Goal: Register for event/course

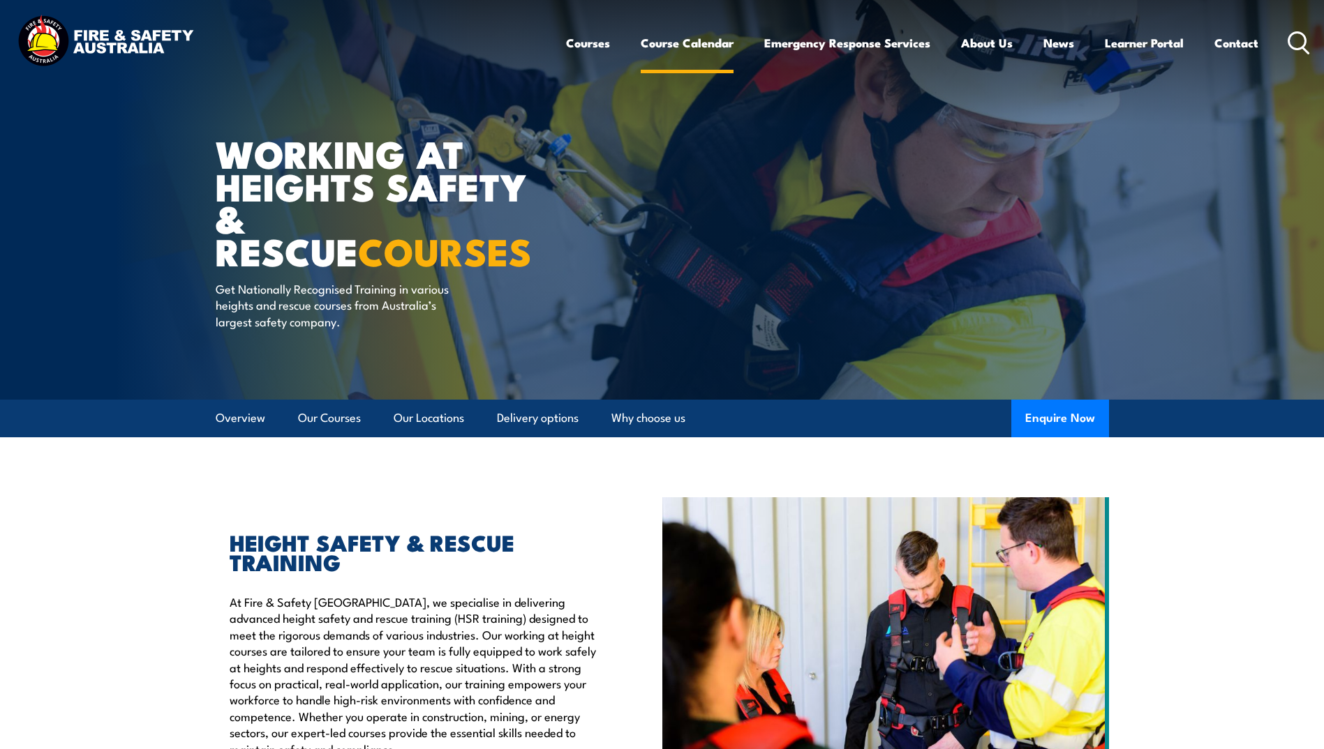
click at [699, 43] on link "Course Calendar" at bounding box center [687, 42] width 93 height 37
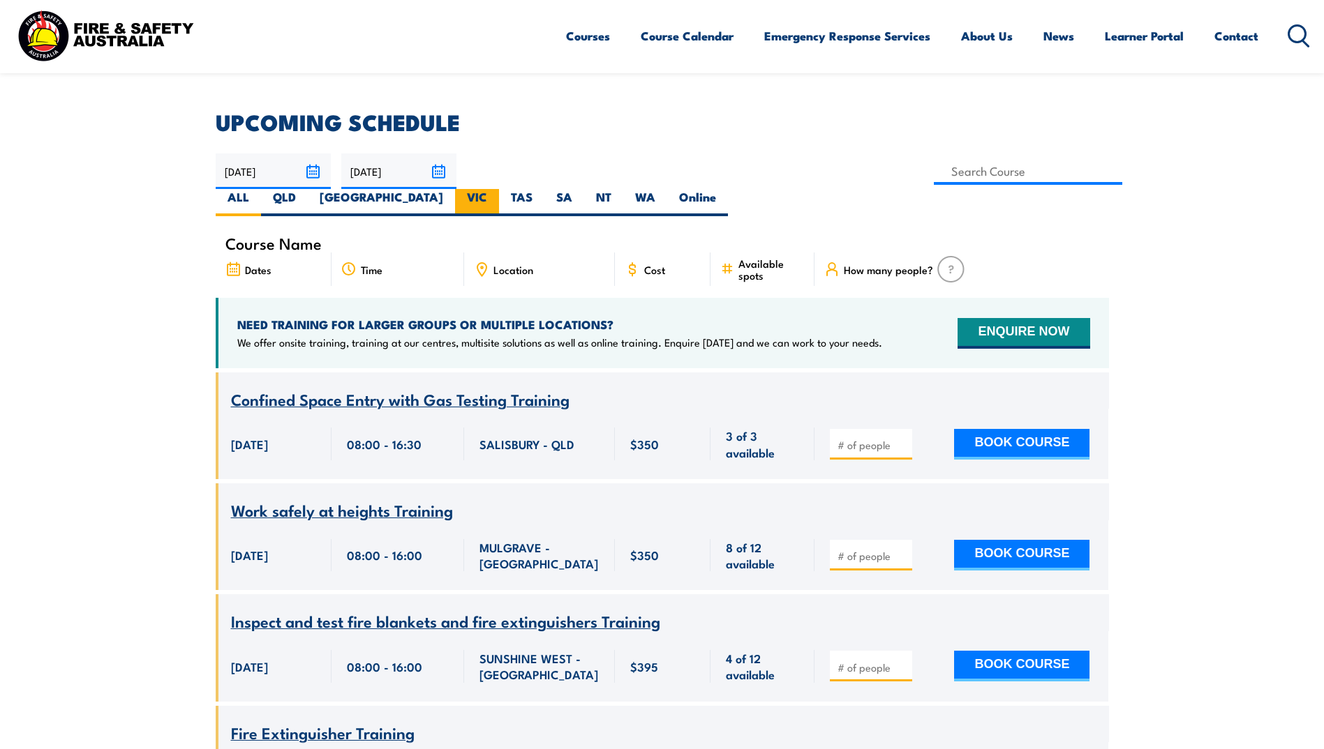
scroll to position [349, 0]
click at [499, 189] on label "VIC" at bounding box center [477, 202] width 44 height 27
click at [496, 189] on input "VIC" at bounding box center [491, 193] width 9 height 9
radio input "true"
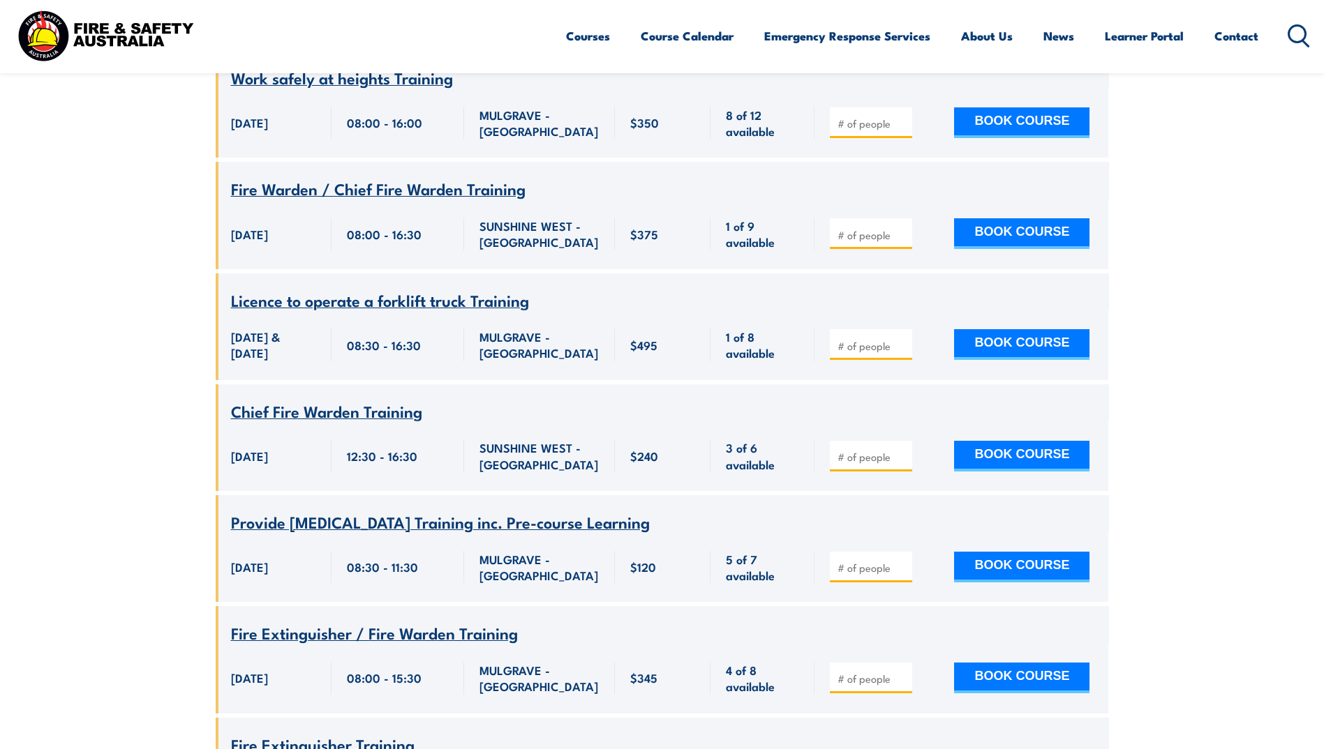
scroll to position [740, 0]
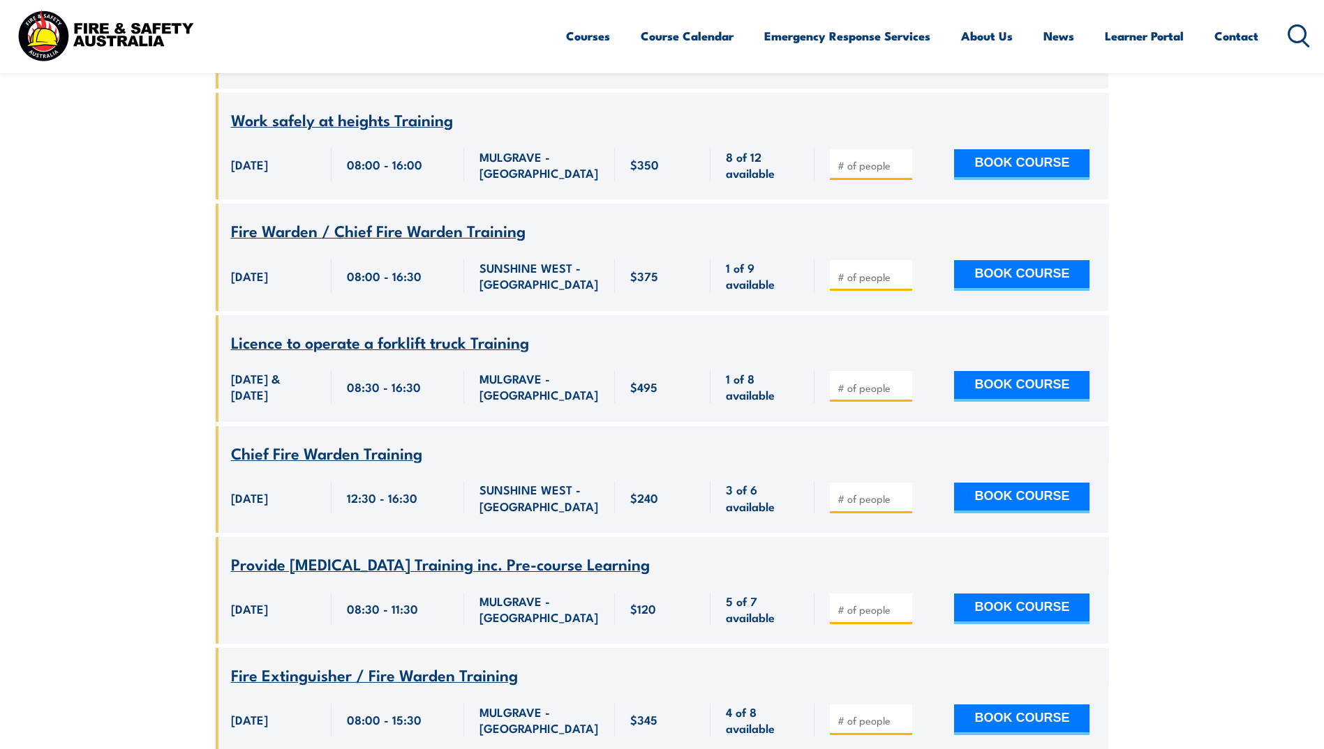
click at [462, 218] on span "Fire Warden / Chief Fire Warden Training" at bounding box center [378, 230] width 294 height 24
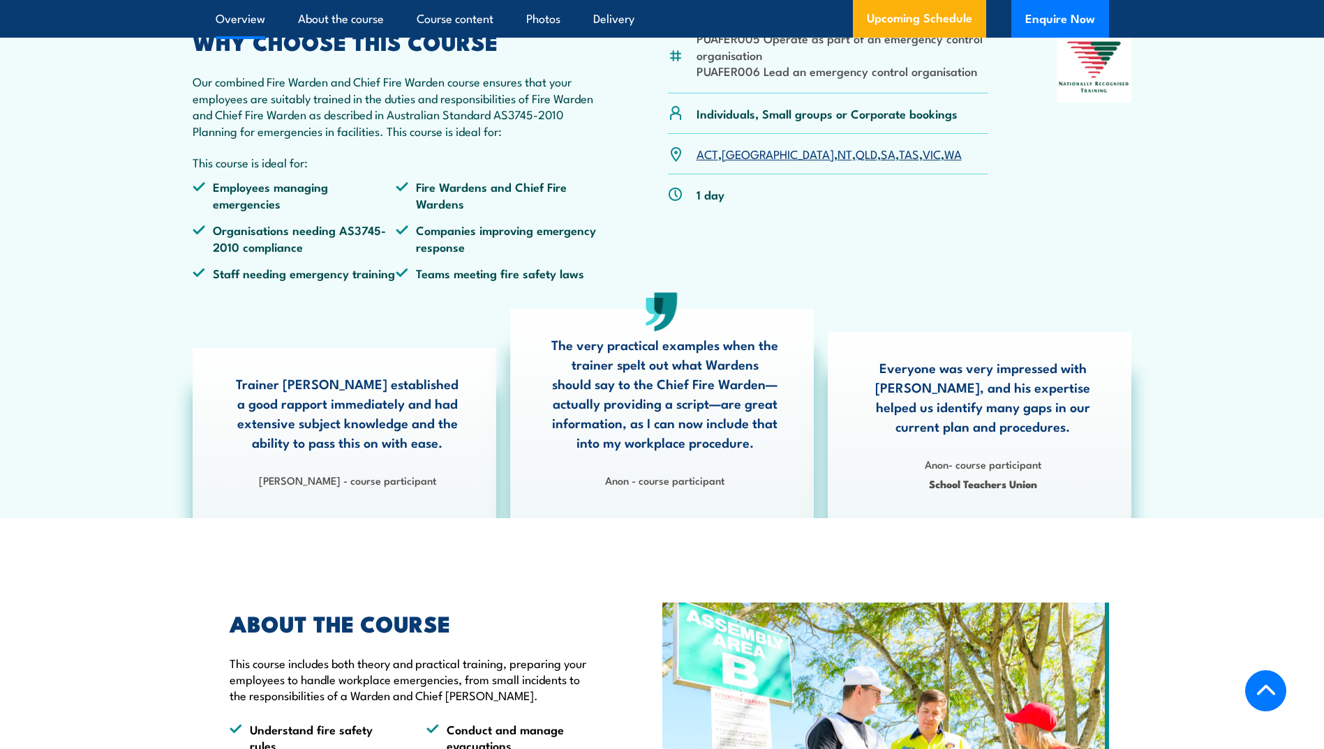
scroll to position [488, 0]
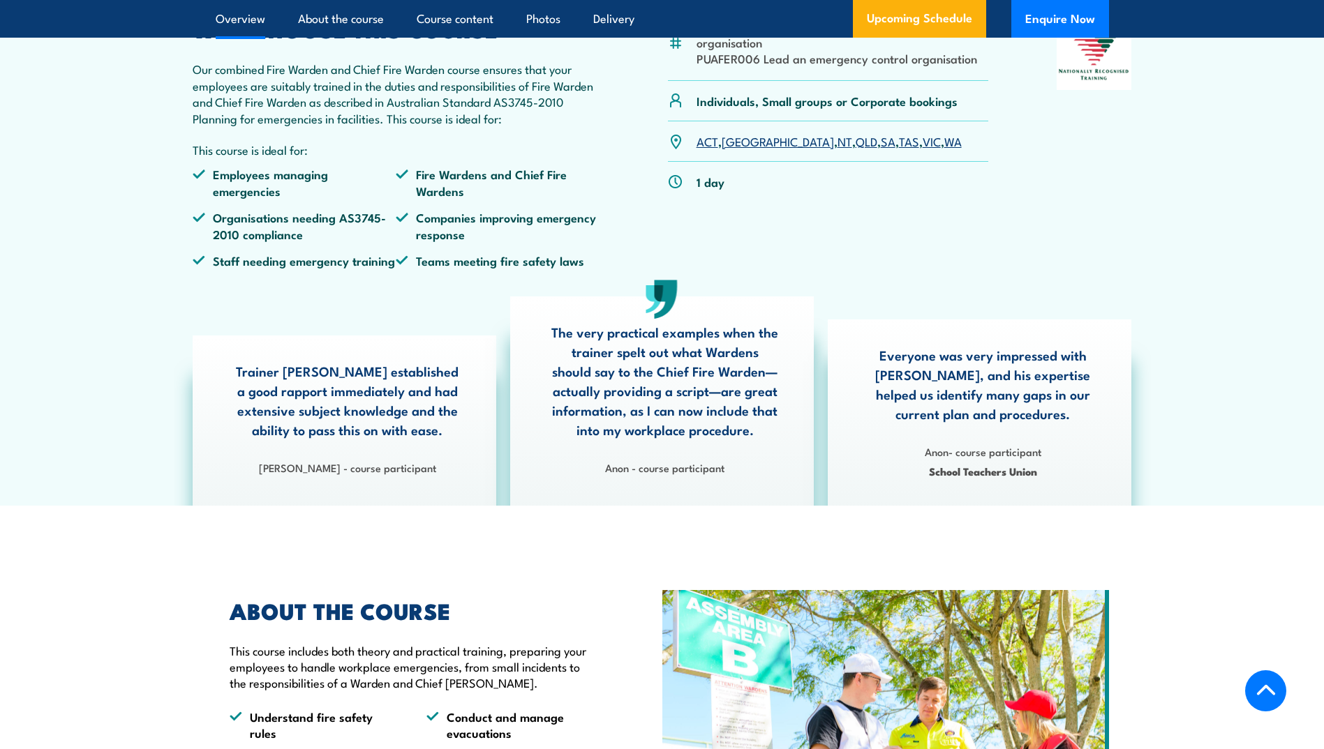
click at [922, 149] on link "VIC" at bounding box center [931, 141] width 18 height 17
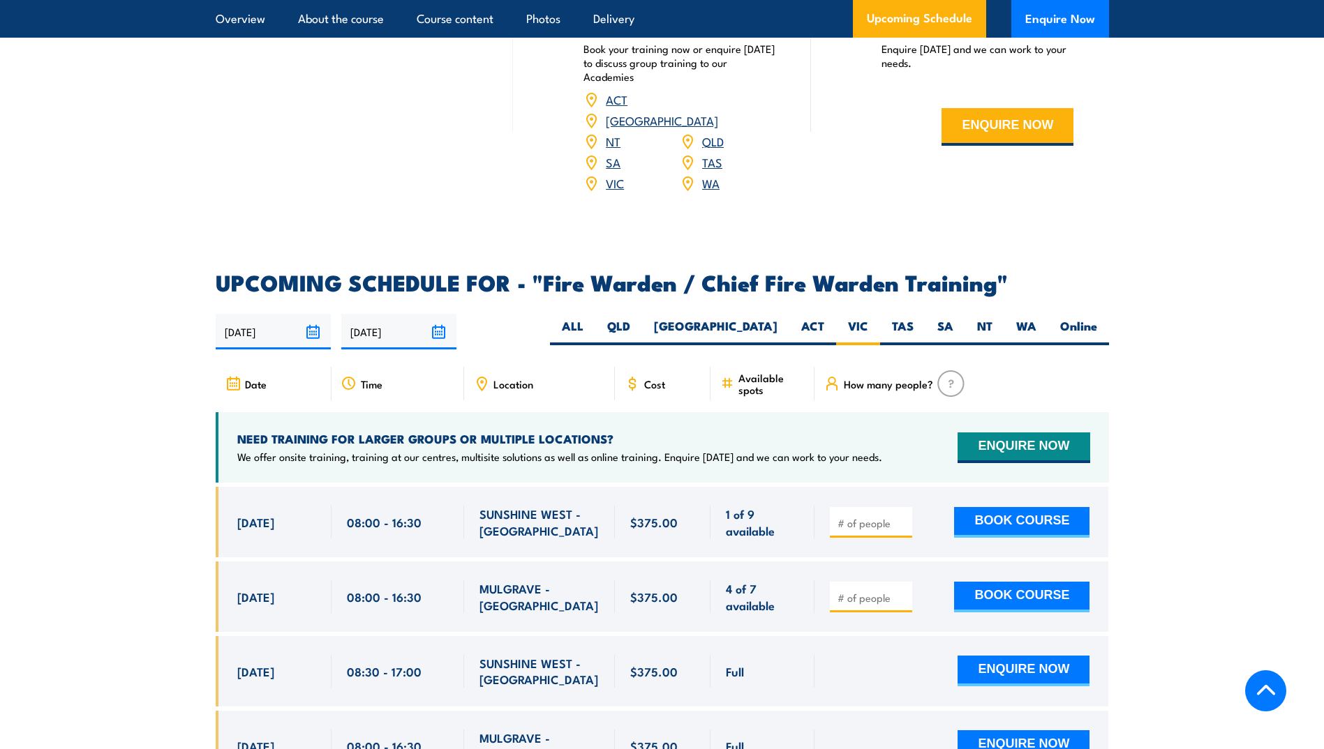
scroll to position [2192, 0]
